Goal: Information Seeking & Learning: Find specific fact

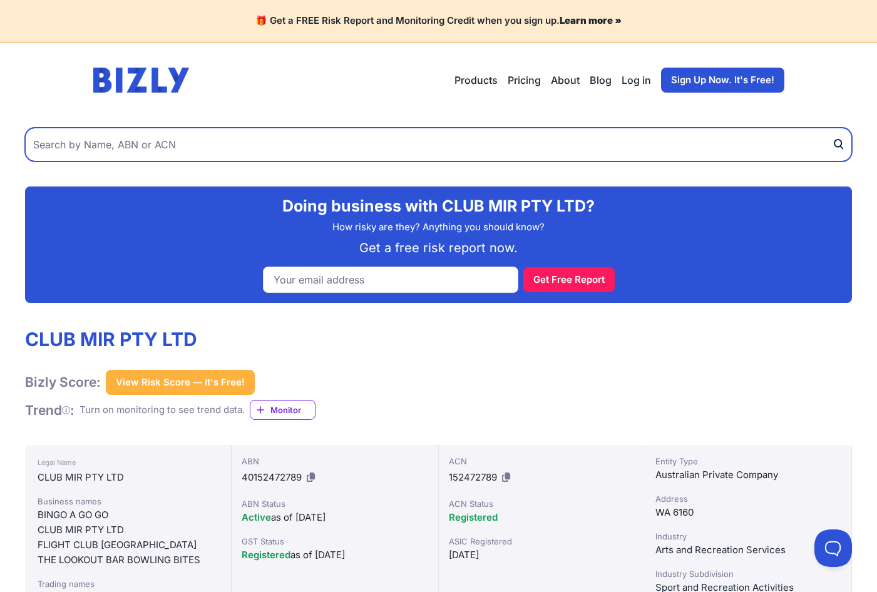
click at [174, 137] on input "text" at bounding box center [438, 145] width 827 height 34
paste input "90 510 395 690"
type input "90 510 395 690"
click at [832, 128] on button "submit" at bounding box center [842, 145] width 20 height 34
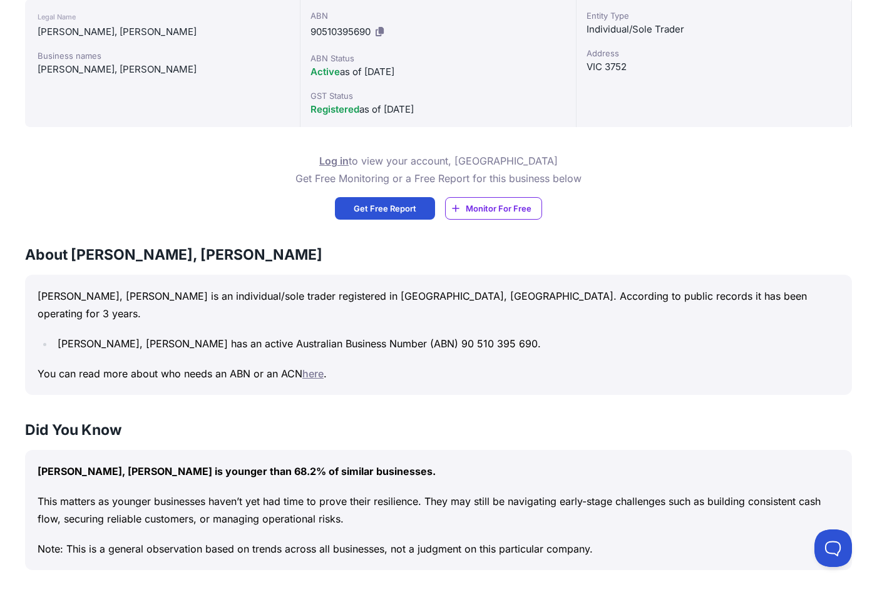
scroll to position [448, 0]
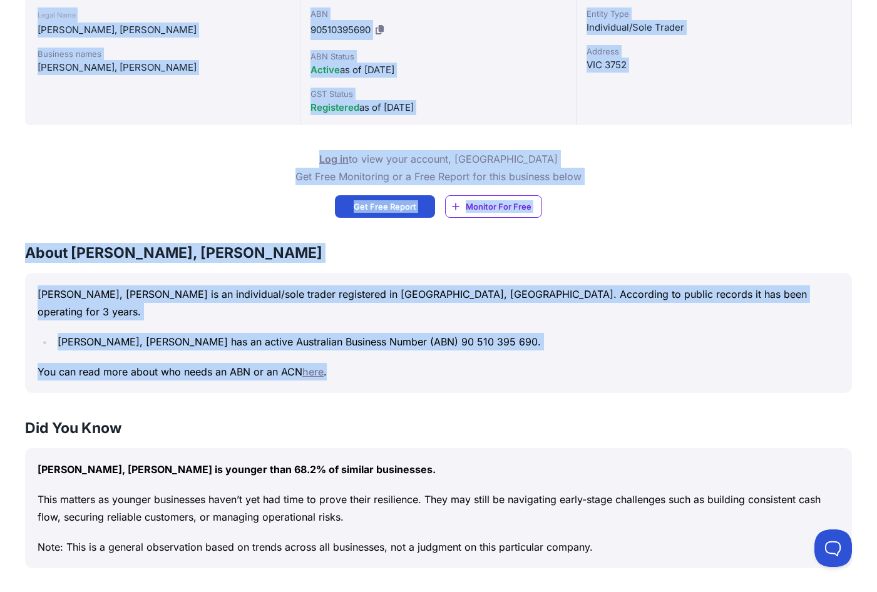
drag, startPoint x: 31, startPoint y: 135, endPoint x: 582, endPoint y: 354, distance: 593.3
copy div "LOREM, IPSUM DOLORSITAM Conse Adipi: Elit Sedd Eiusm — Te'i Utla! Etdo Magn Ali…"
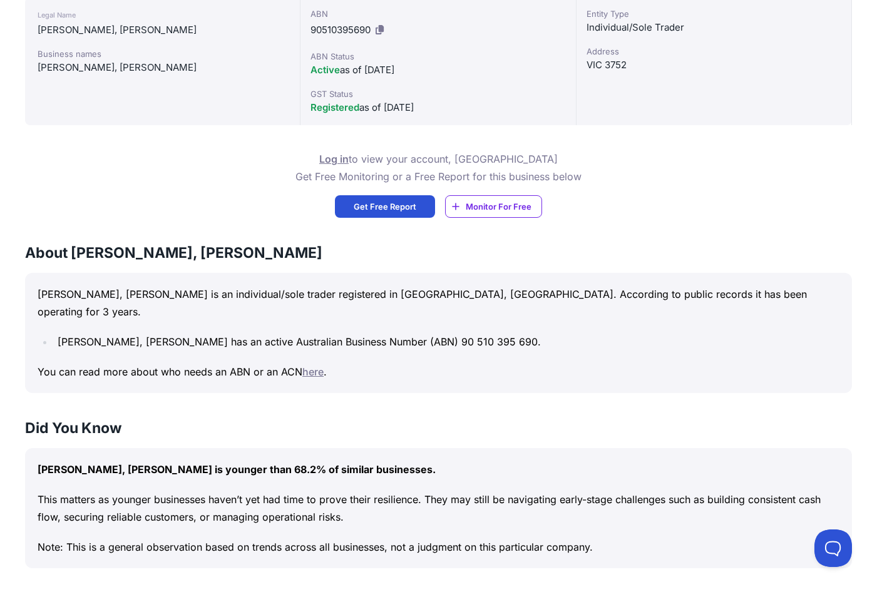
click at [696, 214] on div "Log in to view your account, OR Get Free Monitoring or a Free Report for this b…" at bounding box center [438, 184] width 827 height 68
click at [220, 209] on div "Log in to view your account, OR Get Free Monitoring or a Free Report for this b…" at bounding box center [438, 184] width 827 height 68
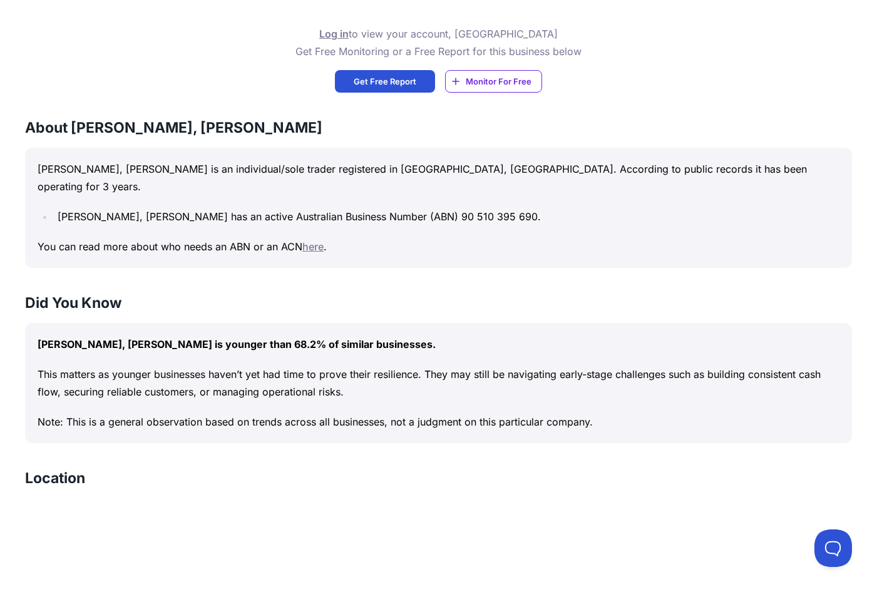
scroll to position [510, 0]
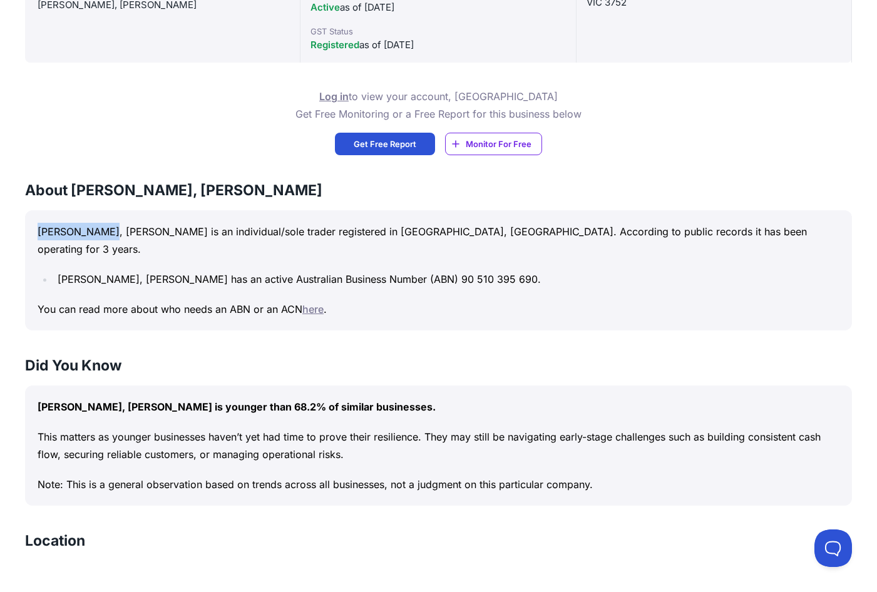
drag, startPoint x: 115, startPoint y: 233, endPoint x: 30, endPoint y: 230, distance: 85.2
click at [30, 230] on div "[PERSON_NAME], [PERSON_NAME] is an individual/sole trader registered in [GEOGRA…" at bounding box center [438, 270] width 827 height 120
drag, startPoint x: 30, startPoint y: 230, endPoint x: 68, endPoint y: 233, distance: 37.7
click at [780, 118] on div "Log in to view your account, OR Get Free Monitoring or a Free Report for this b…" at bounding box center [438, 122] width 827 height 68
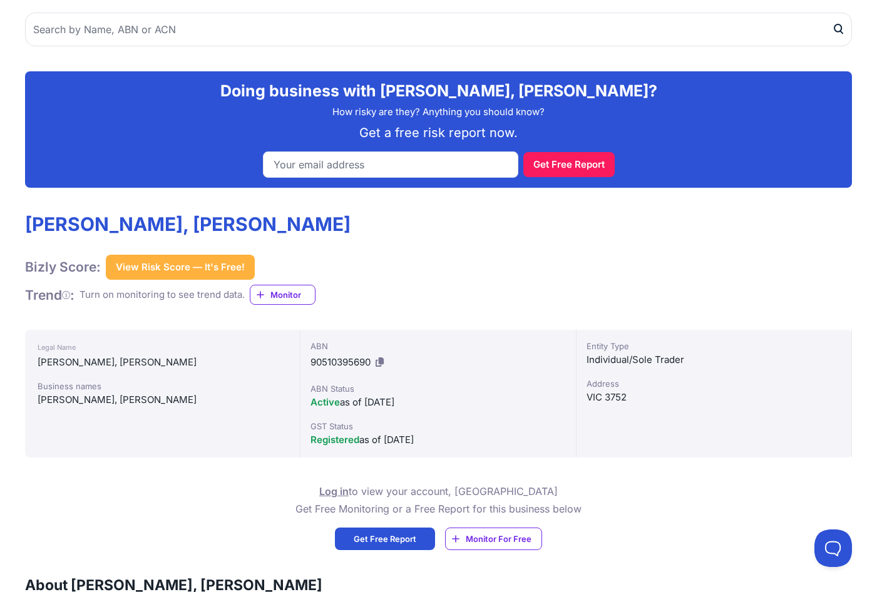
scroll to position [0, 0]
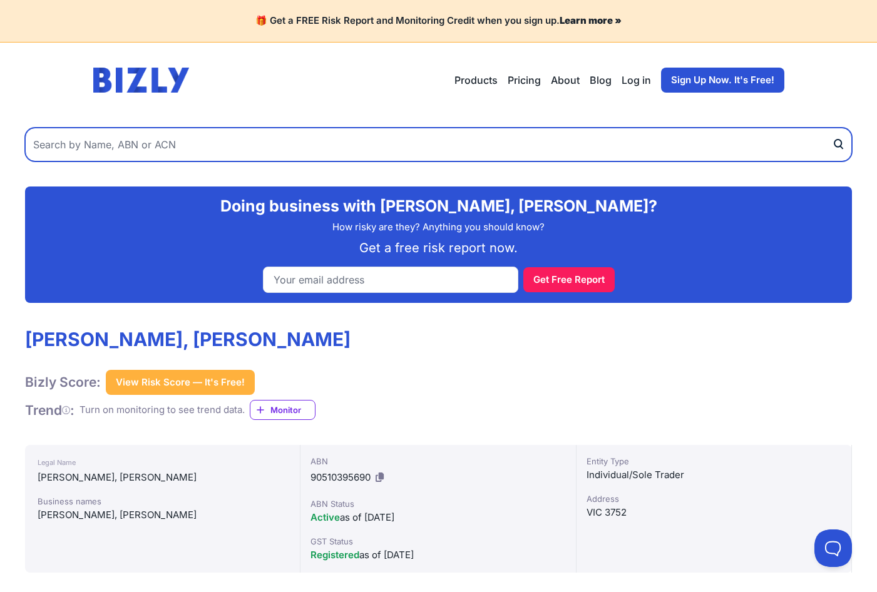
click at [145, 142] on input "text" at bounding box center [438, 145] width 827 height 34
paste input "[PERSON_NAME]"
drag, startPoint x: 73, startPoint y: 143, endPoint x: -9, endPoint y: 142, distance: 82.7
paste input "[PERSON_NAME],"
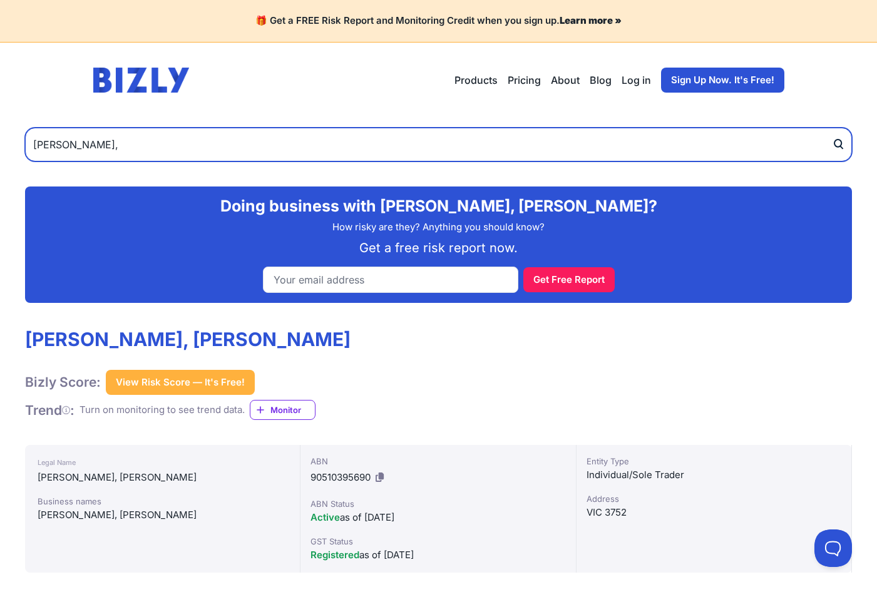
click at [138, 157] on input "[PERSON_NAME]," at bounding box center [438, 145] width 827 height 34
type input "[PERSON_NAME]"
click at [172, 148] on input "[PERSON_NAME]" at bounding box center [438, 145] width 827 height 34
click at [832, 128] on button "submit" at bounding box center [842, 145] width 20 height 34
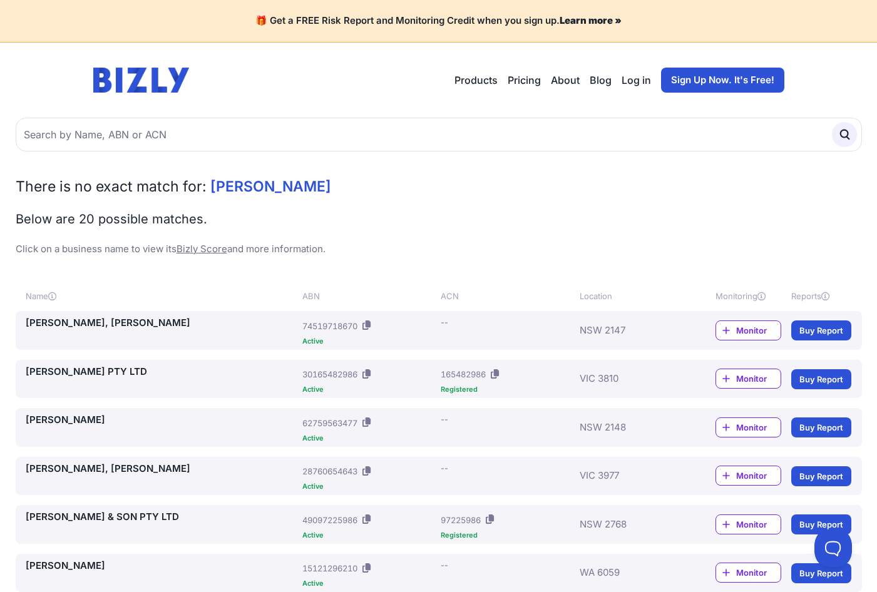
click at [101, 323] on link "[PERSON_NAME], [PERSON_NAME]" at bounding box center [162, 323] width 272 height 14
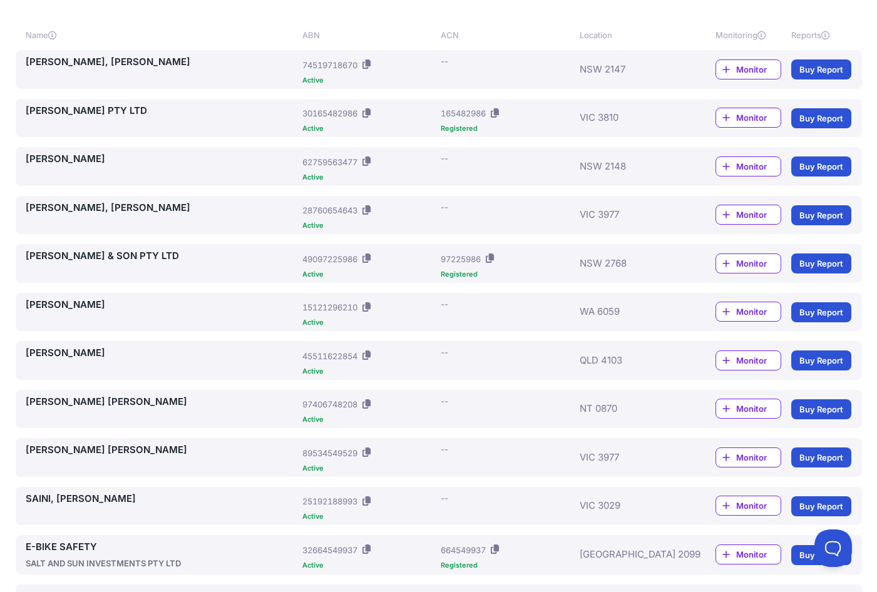
scroll to position [233, 0]
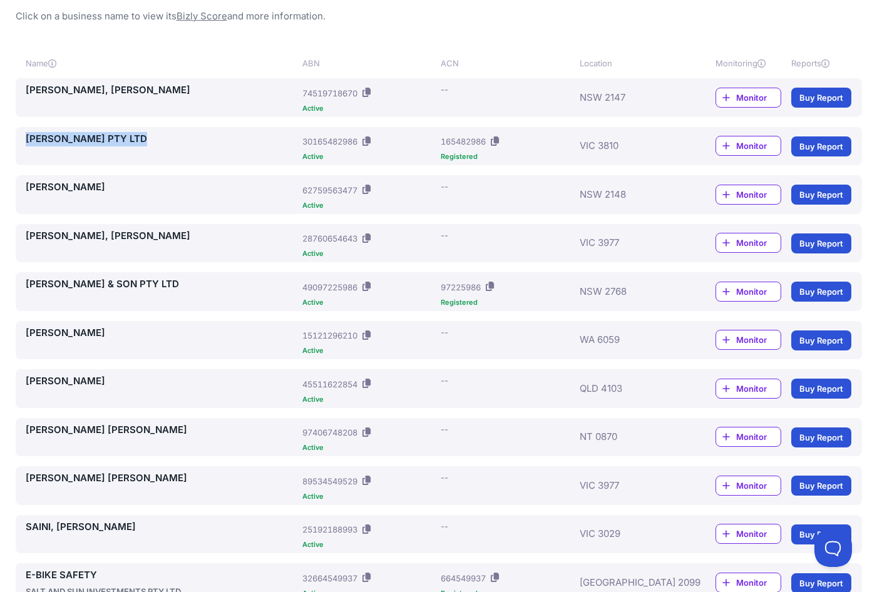
drag, startPoint x: 22, startPoint y: 129, endPoint x: 153, endPoint y: 136, distance: 131.7
click at [153, 136] on div "BIKRAM SANDHU PTY LTD ABN: 30165482986 Active ACN: 165482986 Registered VIC 381…" at bounding box center [439, 146] width 847 height 39
drag, startPoint x: 153, startPoint y: 136, endPoint x: 123, endPoint y: 136, distance: 30.1
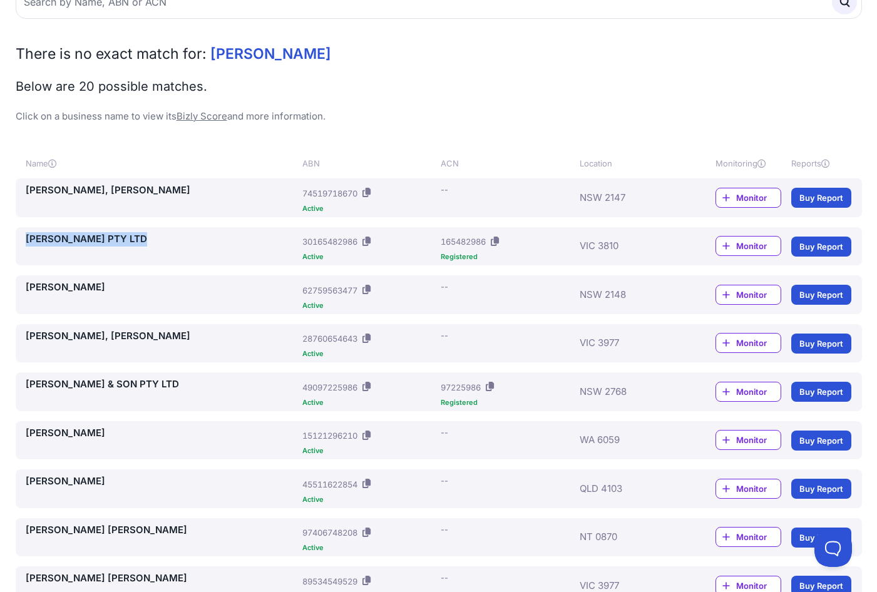
scroll to position [0, 0]
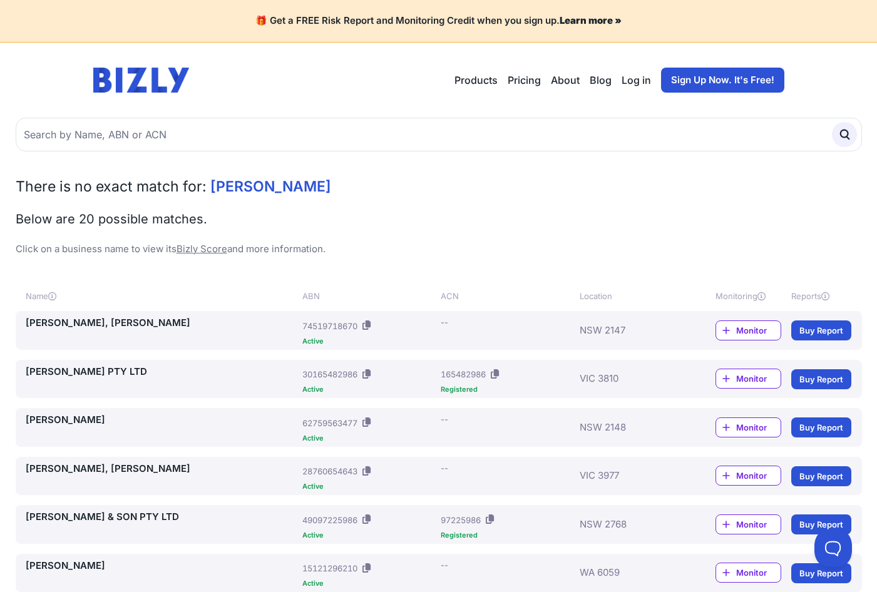
drag, startPoint x: 363, startPoint y: 185, endPoint x: 337, endPoint y: 181, distance: 26.0
click at [362, 185] on h2 "There is no exact match for: Bikramjeet Sandhu" at bounding box center [439, 187] width 847 height 20
drag, startPoint x: 348, startPoint y: 189, endPoint x: 206, endPoint y: 186, distance: 142.2
click at [206, 186] on h2 "There is no exact match for: Bikramjeet Sandhu" at bounding box center [439, 187] width 847 height 20
copy h2 "[PERSON_NAME]"
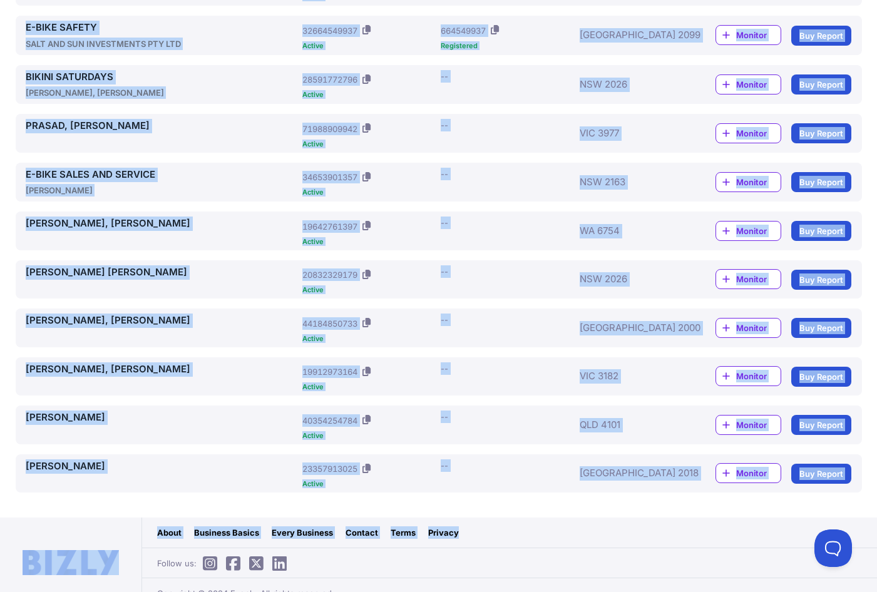
scroll to position [797, 0]
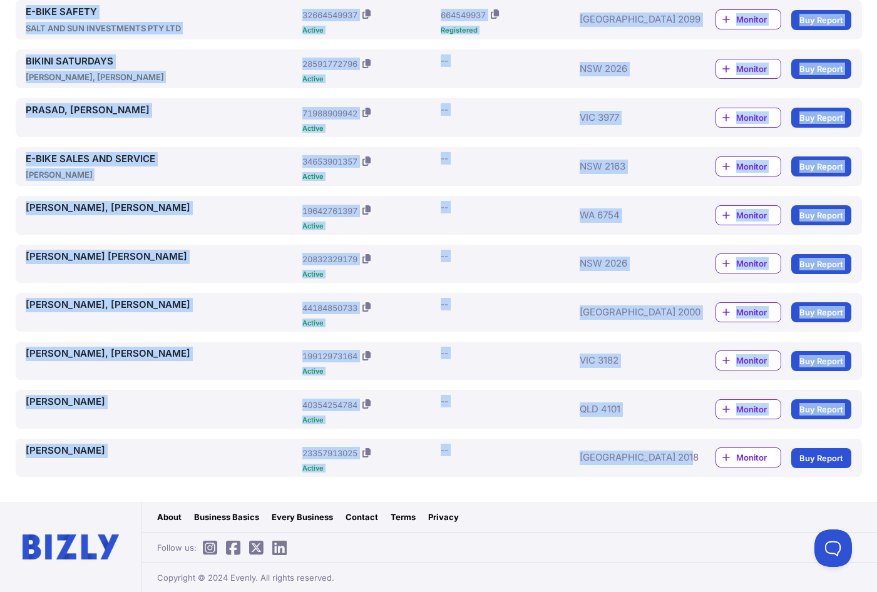
drag, startPoint x: 56, startPoint y: 66, endPoint x: 654, endPoint y: 476, distance: 724.7
copy body "🎁 Get a FREE Risk Report and Monitoring Credit when you sign up. Learn more » O…"
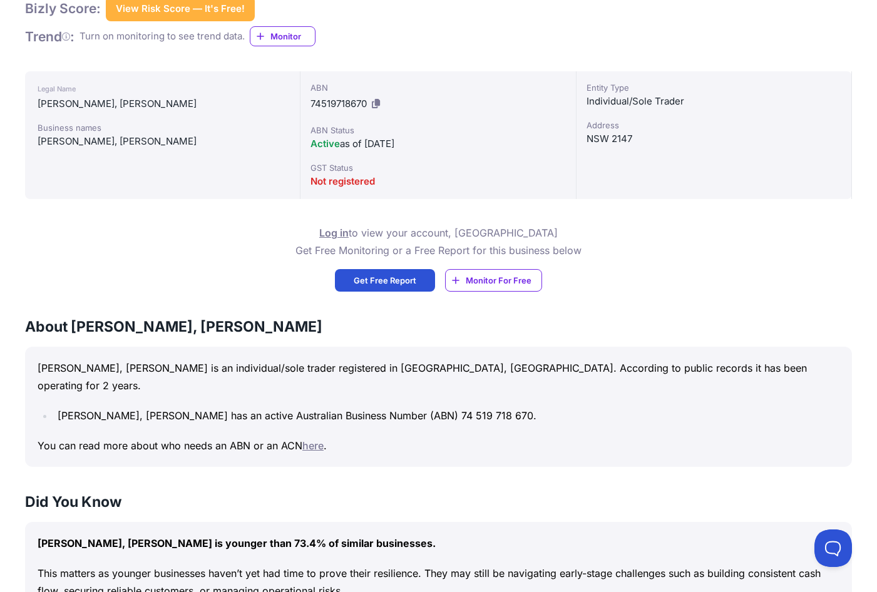
scroll to position [376, 0]
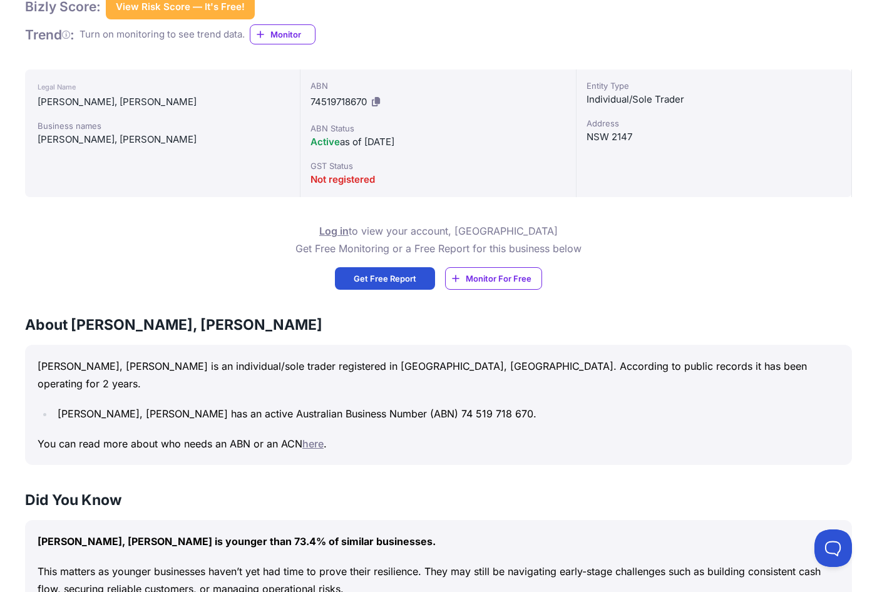
drag, startPoint x: 391, startPoint y: 142, endPoint x: 400, endPoint y: 149, distance: 11.1
click at [400, 149] on div "Active as of [DATE]" at bounding box center [438, 142] width 255 height 15
drag, startPoint x: 400, startPoint y: 149, endPoint x: 346, endPoint y: 150, distance: 54.5
click at [346, 150] on div "Active as of 15/07/2023" at bounding box center [438, 142] width 255 height 15
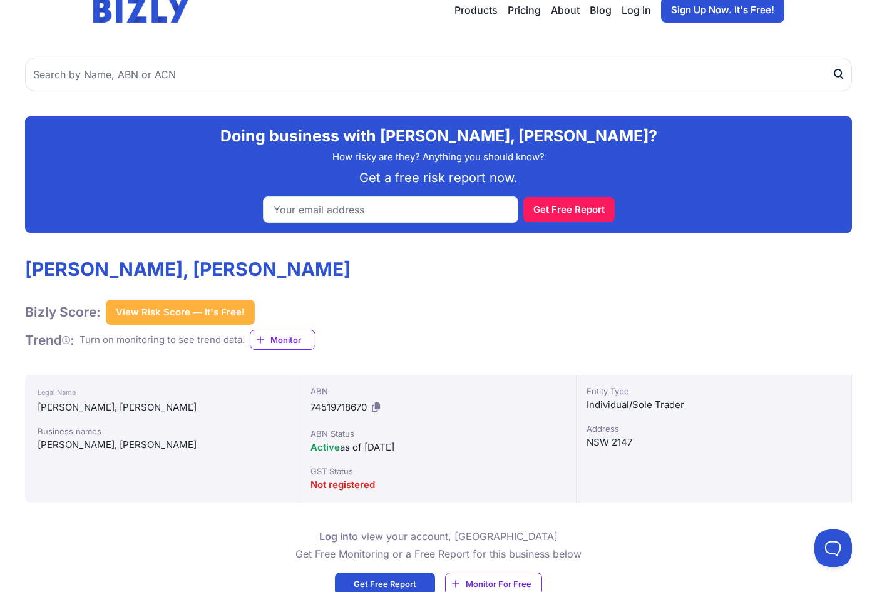
scroll to position [0, 0]
